Goal: Task Accomplishment & Management: Use online tool/utility

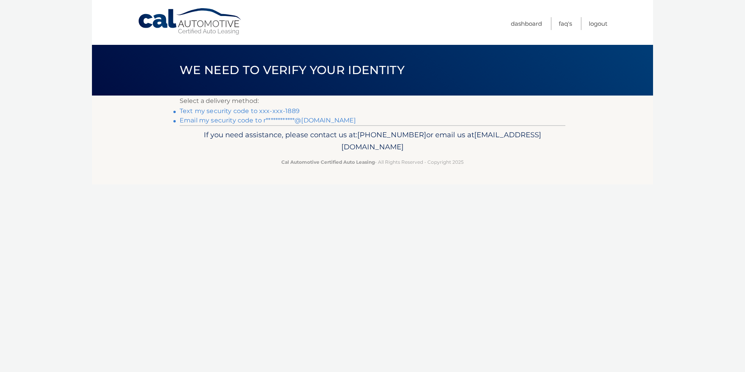
click at [227, 119] on link "**********" at bounding box center [268, 119] width 176 height 7
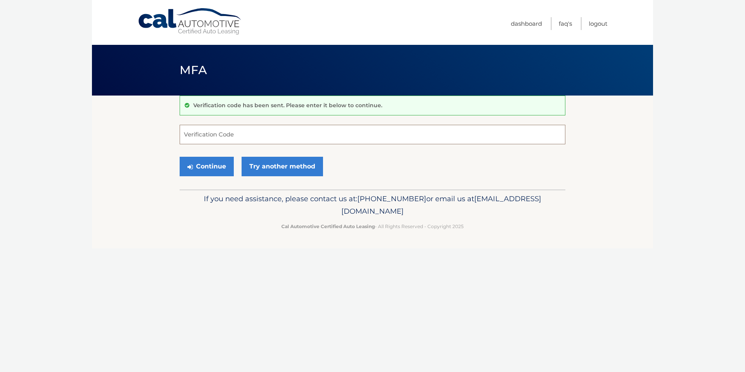
click at [268, 131] on input "Verification Code" at bounding box center [373, 134] width 386 height 19
type input "605610"
click at [194, 170] on button "Continue" at bounding box center [207, 166] width 54 height 19
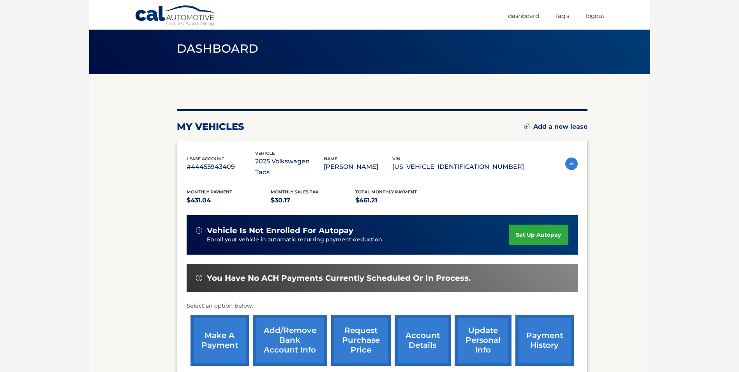
scroll to position [39, 0]
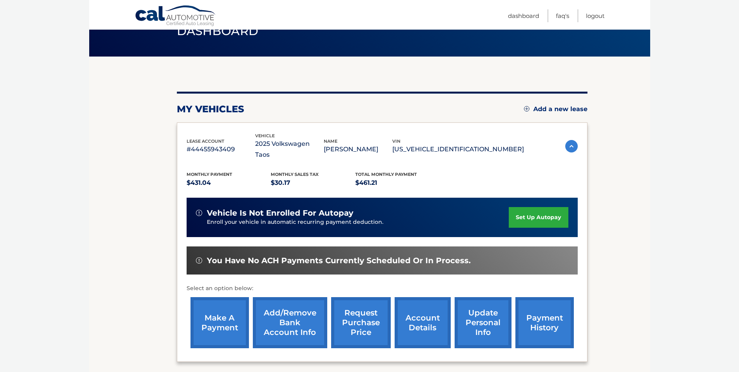
click at [240, 300] on link "make a payment" at bounding box center [219, 322] width 58 height 51
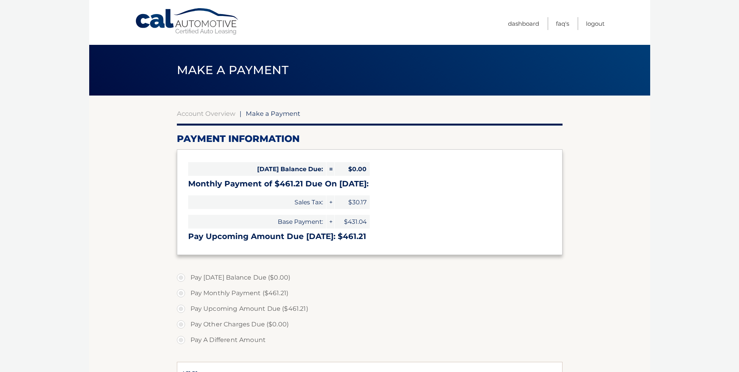
select select "NmJlNTYxMGMtNDM0Mi00ZGY5LTg4ZTctOTFmOTg3NDY0ZTBl"
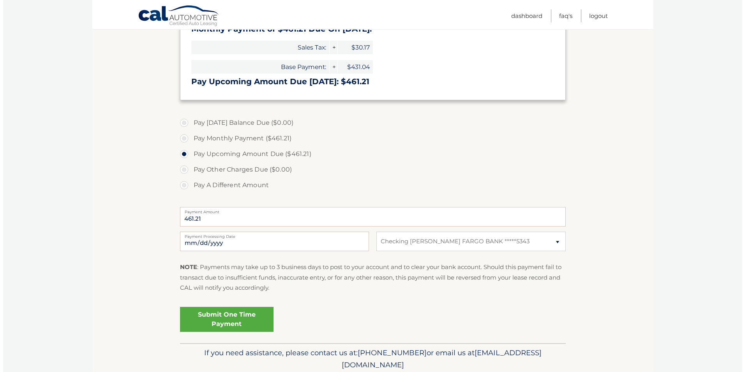
scroll to position [156, 0]
click at [257, 240] on input "2025-10-06" at bounding box center [271, 239] width 189 height 19
type input "2025-10-13"
click at [239, 316] on link "Submit One Time Payment" at bounding box center [223, 317] width 93 height 25
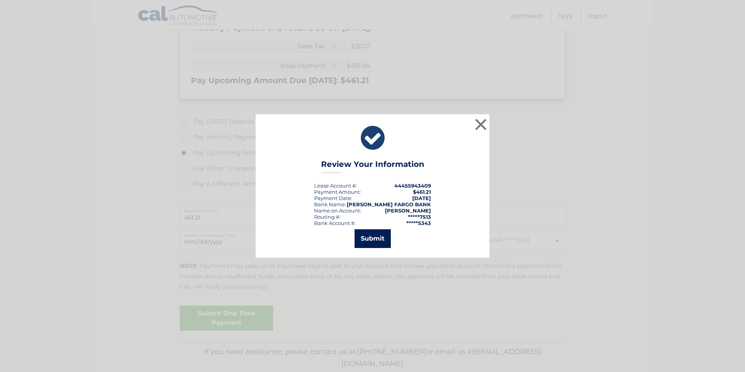
click at [385, 237] on button "Submit" at bounding box center [373, 238] width 36 height 19
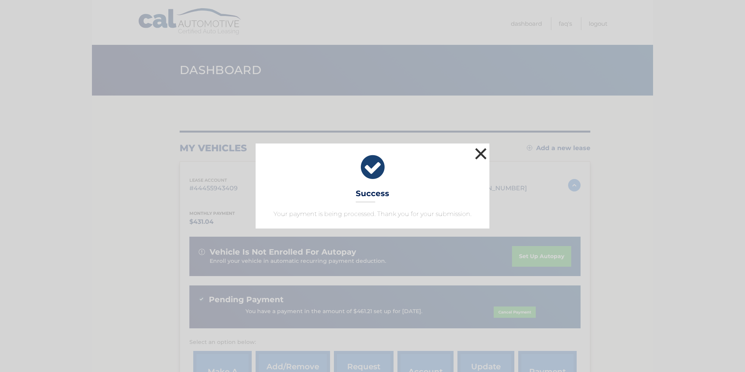
click at [477, 152] on button "×" at bounding box center [481, 154] width 16 height 16
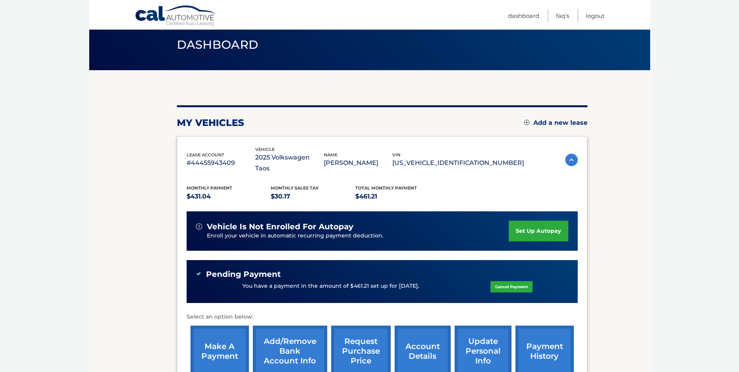
scroll to position [39, 0]
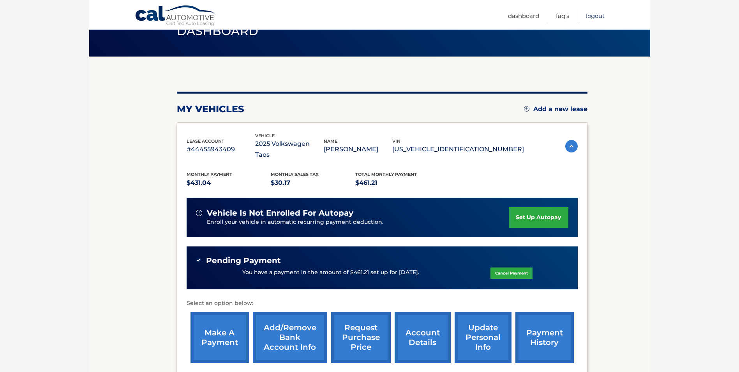
click at [591, 17] on link "Logout" at bounding box center [595, 15] width 19 height 13
